Goal: Find contact information: Find contact information

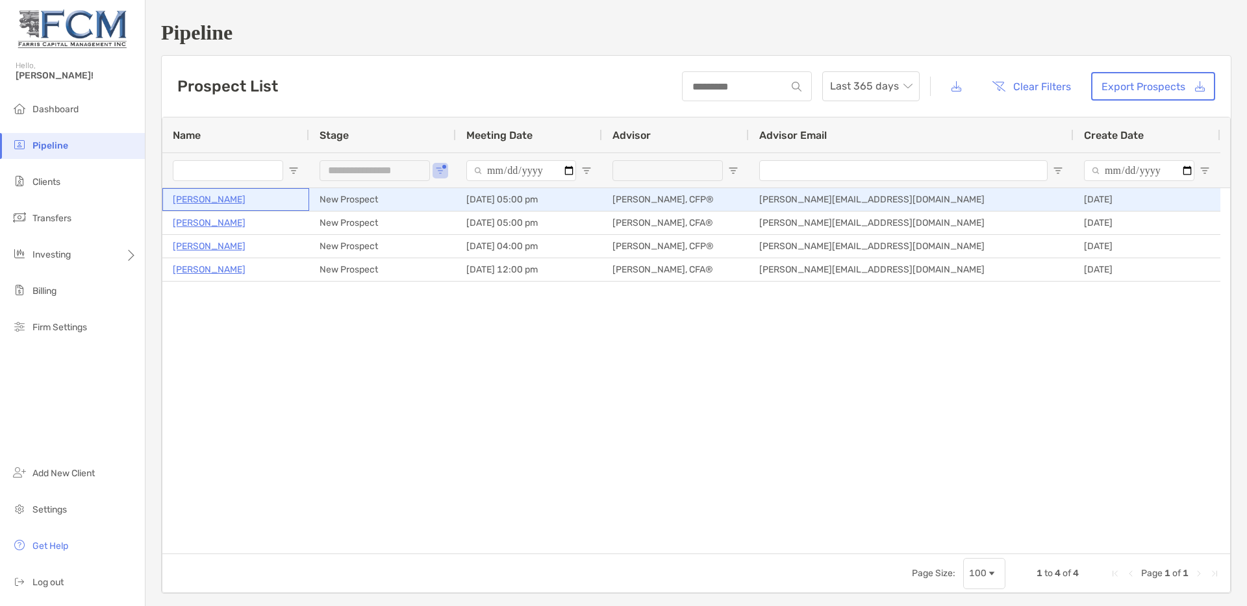
click at [220, 199] on p "[PERSON_NAME]" at bounding box center [209, 200] width 73 height 16
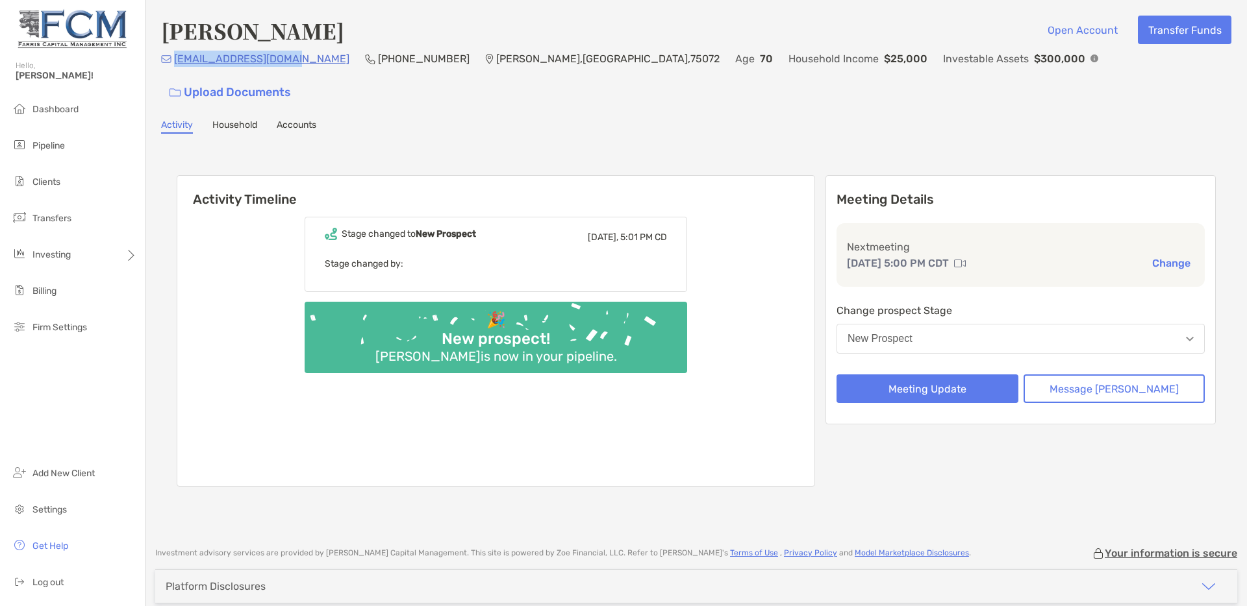
drag, startPoint x: 275, startPoint y: 68, endPoint x: 175, endPoint y: 62, distance: 99.5
click at [175, 62] on p "[EMAIL_ADDRESS][DOMAIN_NAME]" at bounding box center [261, 59] width 175 height 16
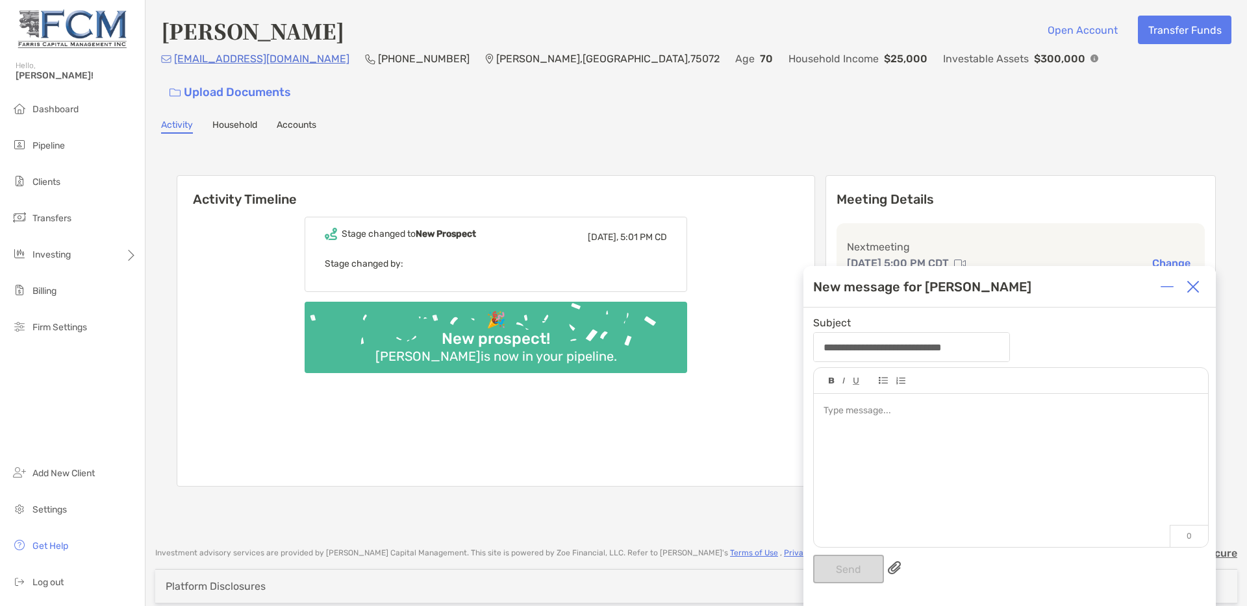
click at [1191, 286] on img at bounding box center [1192, 286] width 13 height 13
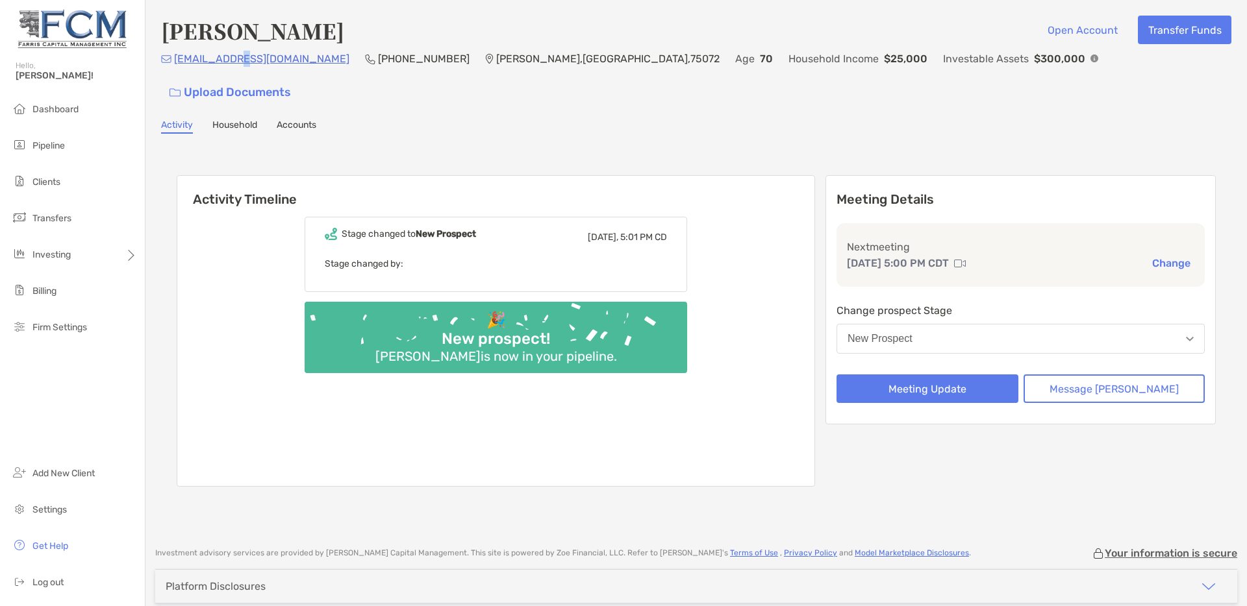
click at [292, 119] on link "Accounts" at bounding box center [297, 126] width 40 height 14
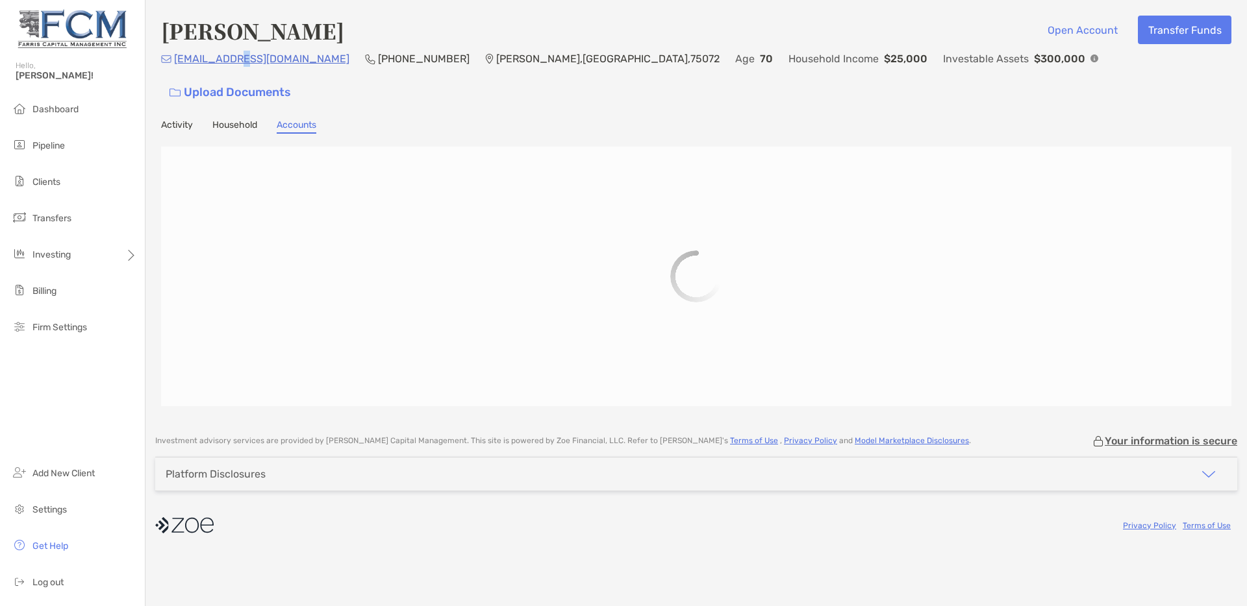
click at [173, 119] on link "Activity" at bounding box center [177, 126] width 32 height 14
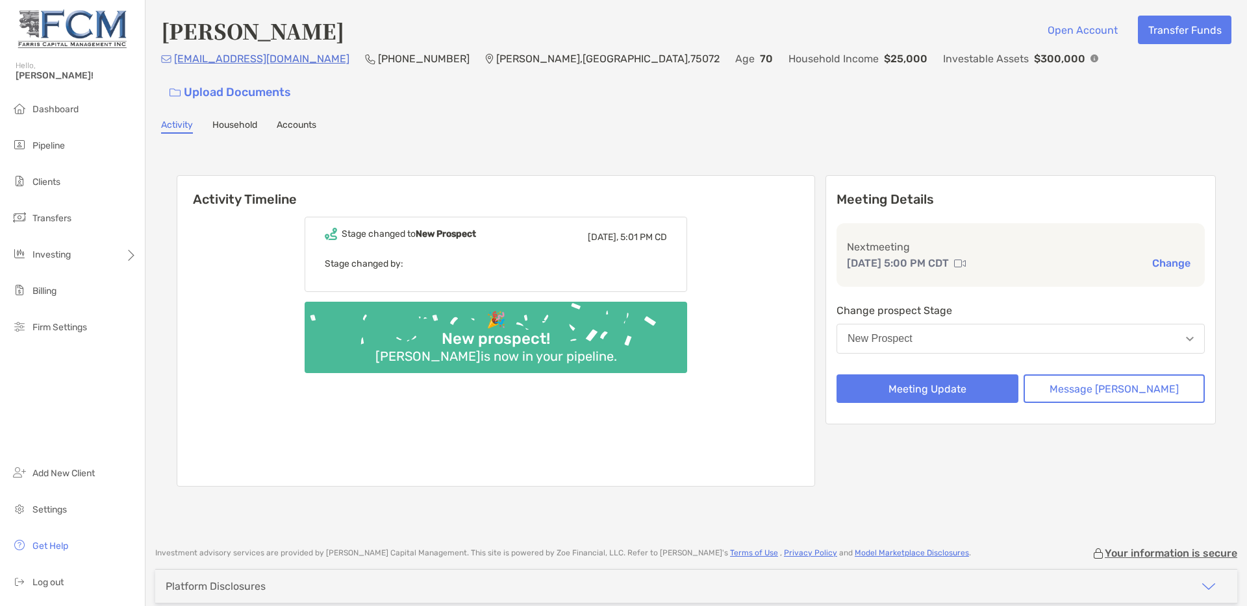
drag, startPoint x: 325, startPoint y: 73, endPoint x: 295, endPoint y: 70, distance: 30.0
click at [365, 67] on div "[PHONE_NUMBER]" at bounding box center [417, 59] width 105 height 16
drag, startPoint x: 173, startPoint y: 62, endPoint x: 291, endPoint y: 70, distance: 117.8
click at [291, 67] on p "[EMAIL_ADDRESS][DOMAIN_NAME]" at bounding box center [261, 59] width 175 height 16
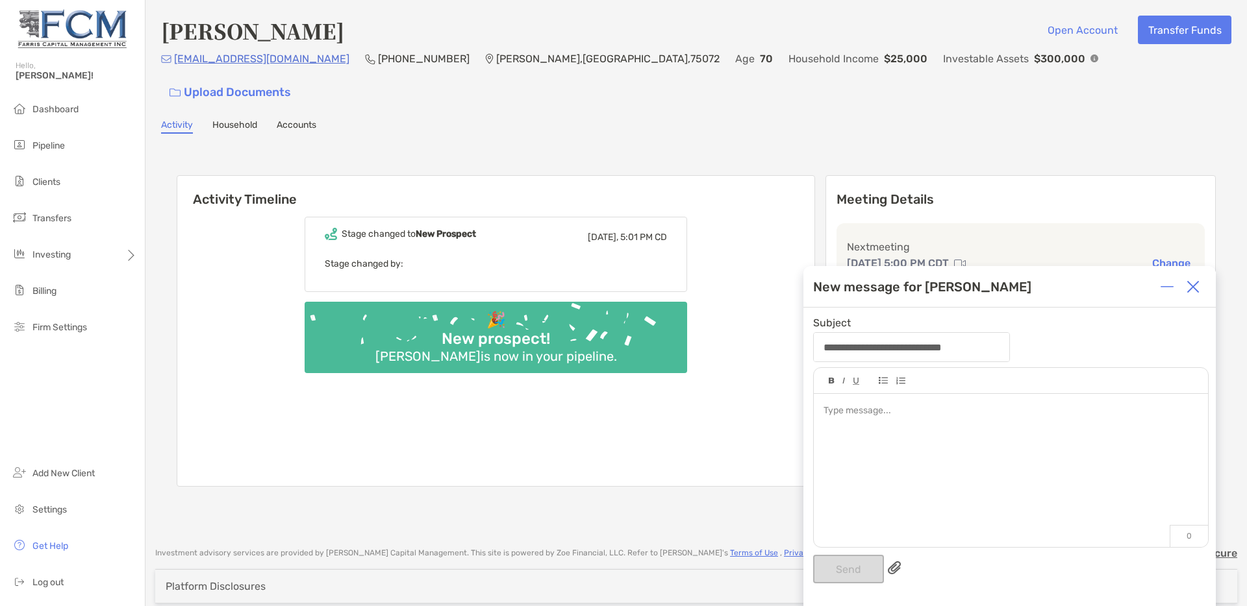
click at [1193, 287] on img at bounding box center [1192, 286] width 13 height 13
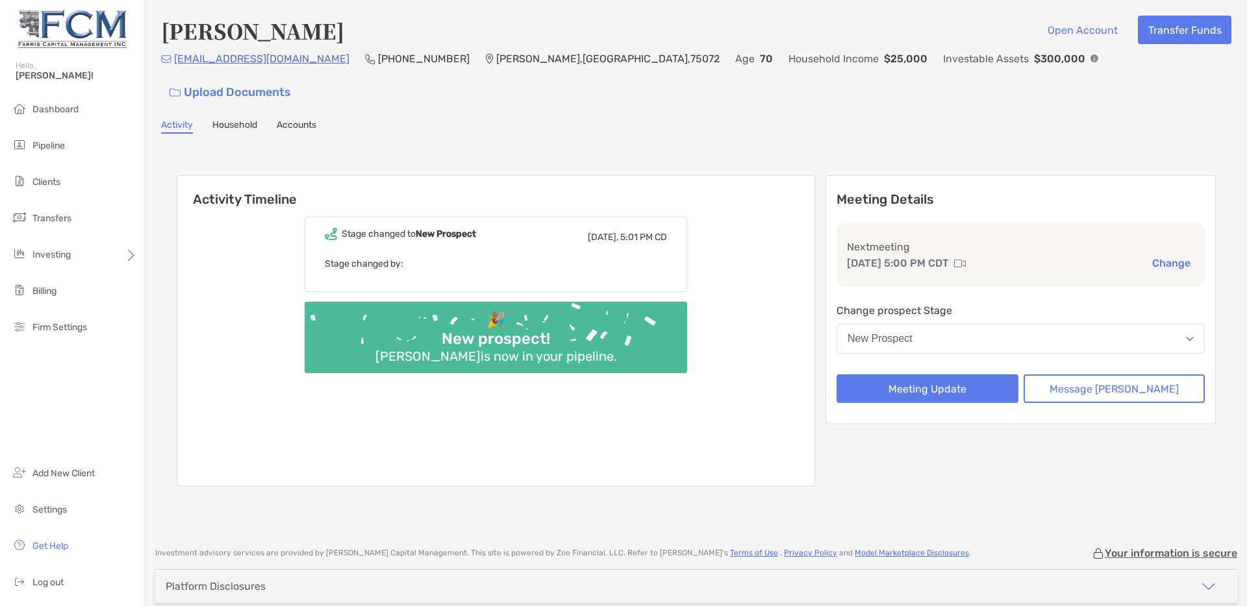
click at [1193, 303] on p "Change prospect Stage" at bounding box center [1020, 311] width 368 height 16
